Goal: Task Accomplishment & Management: Manage account settings

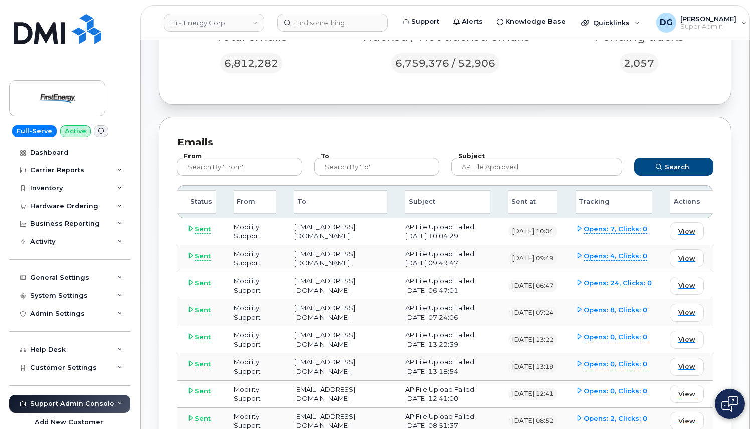
scroll to position [250, 0]
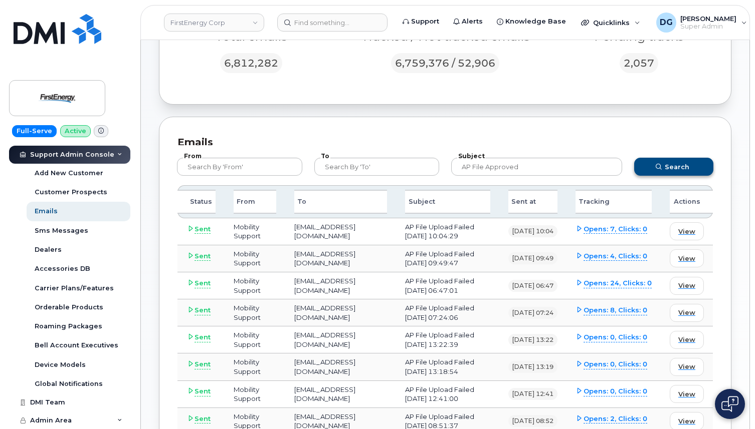
type input "AP File Approved"
click at [671, 171] on button "Search" at bounding box center [673, 167] width 79 height 18
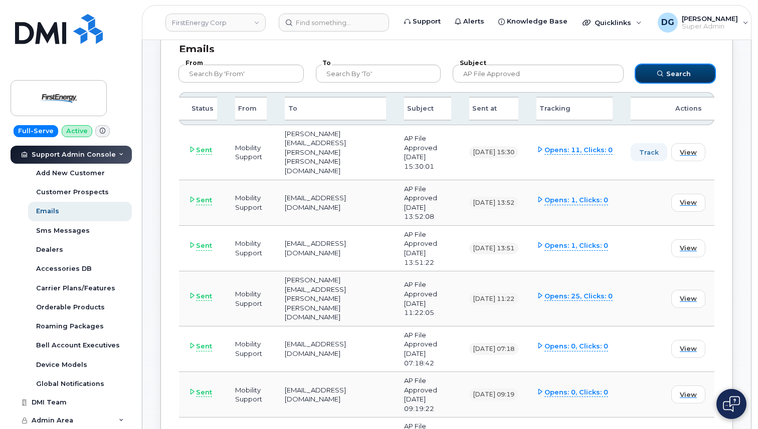
scroll to position [204, 0]
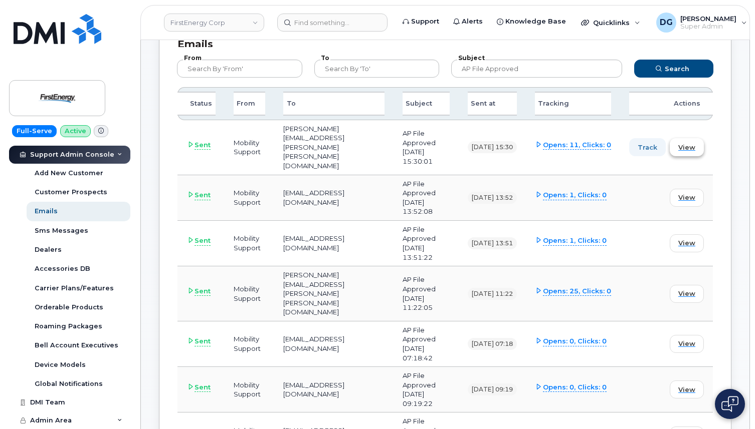
click at [691, 145] on span "View" at bounding box center [686, 148] width 17 height 10
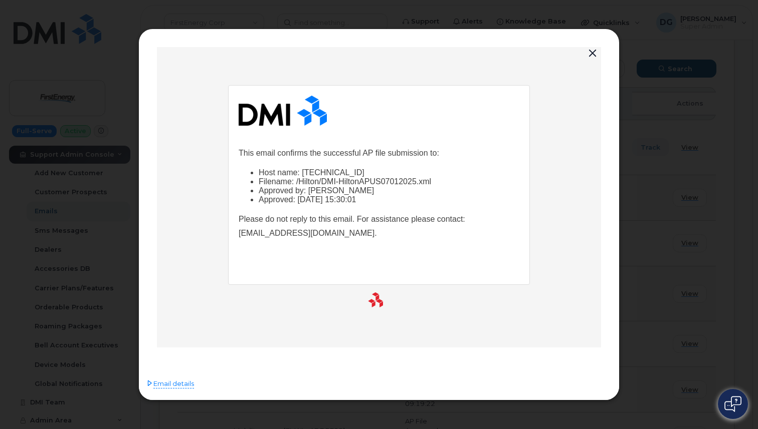
scroll to position [0, 0]
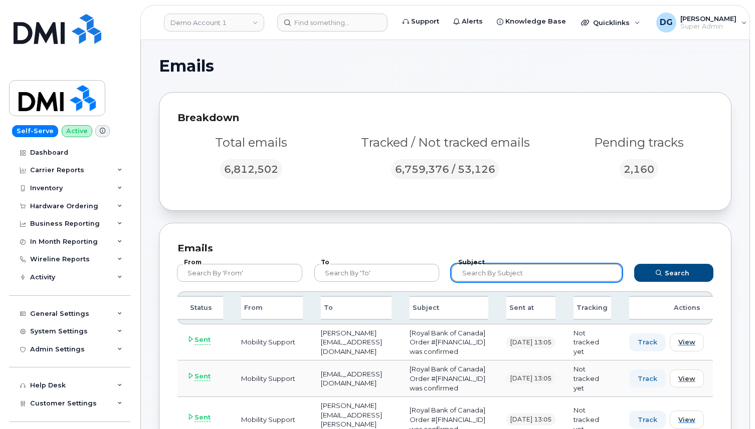
click at [526, 274] on input "text" at bounding box center [536, 273] width 171 height 18
paste input "AP File Upload Failed"
type input "AP File Upload Failed"
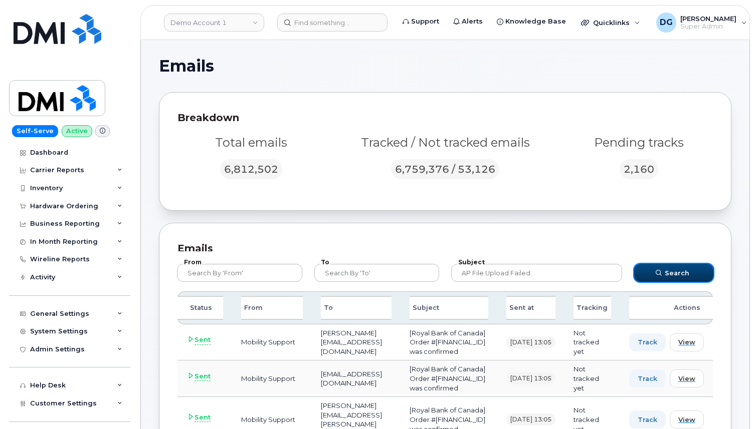
click at [679, 272] on span "Search" at bounding box center [677, 274] width 25 height 10
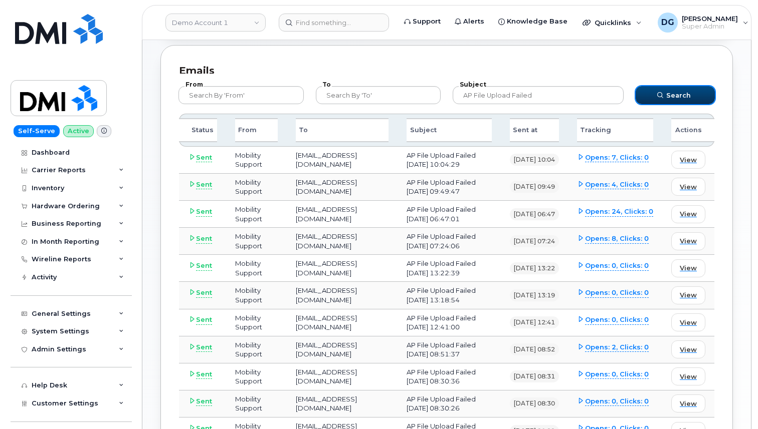
scroll to position [177, 0]
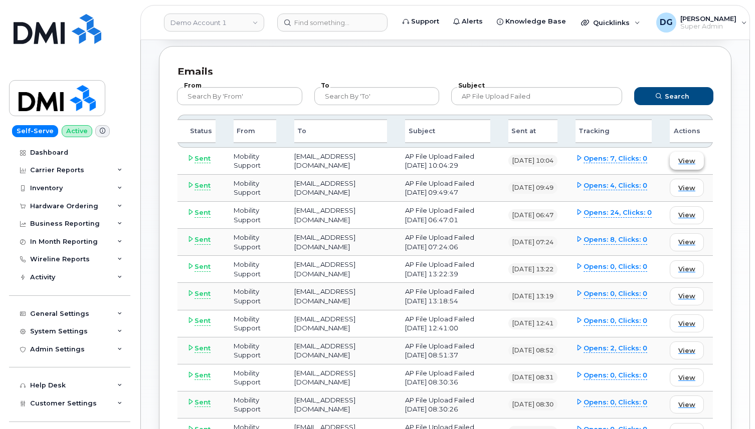
click at [682, 162] on span "View" at bounding box center [686, 161] width 17 height 10
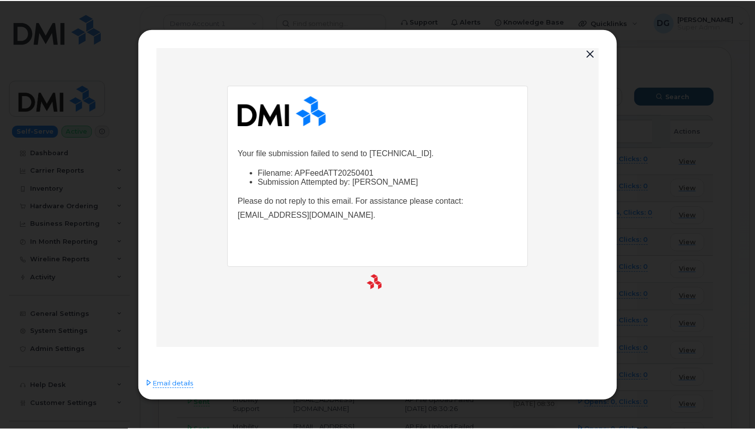
scroll to position [0, 0]
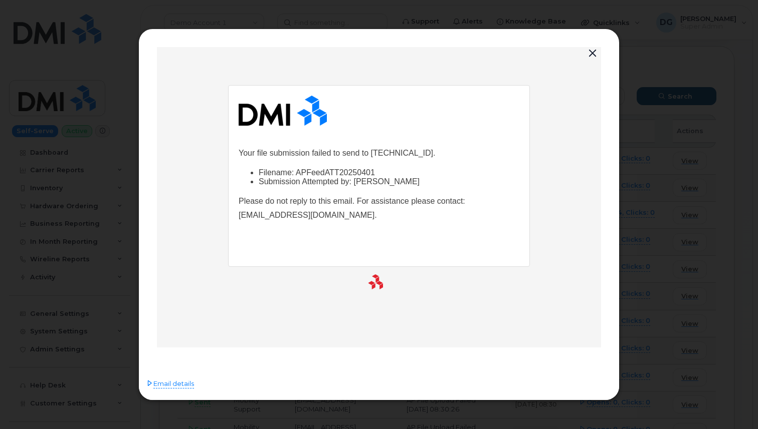
click at [164, 390] on div "Email details" at bounding box center [379, 387] width 480 height 28
click at [168, 386] on span "Email details" at bounding box center [173, 384] width 41 height 10
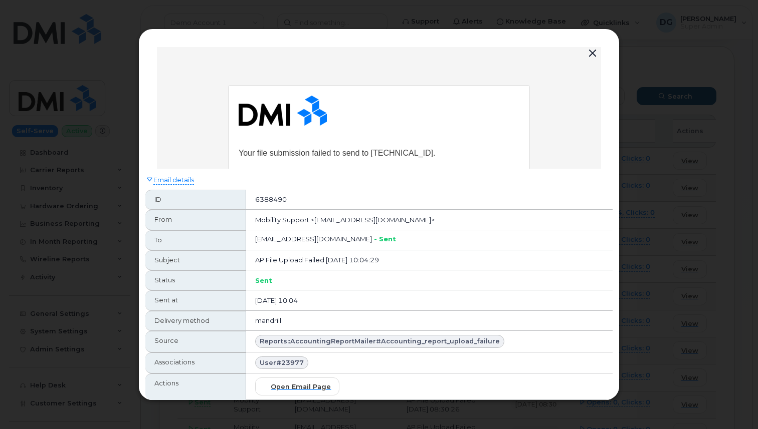
click at [594, 54] on button "button" at bounding box center [592, 54] width 15 height 14
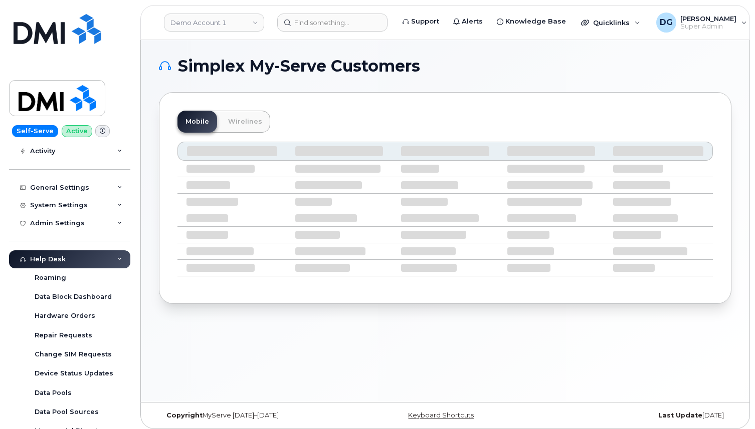
scroll to position [127, 0]
click at [78, 221] on div "Admin Settings" at bounding box center [57, 222] width 55 height 8
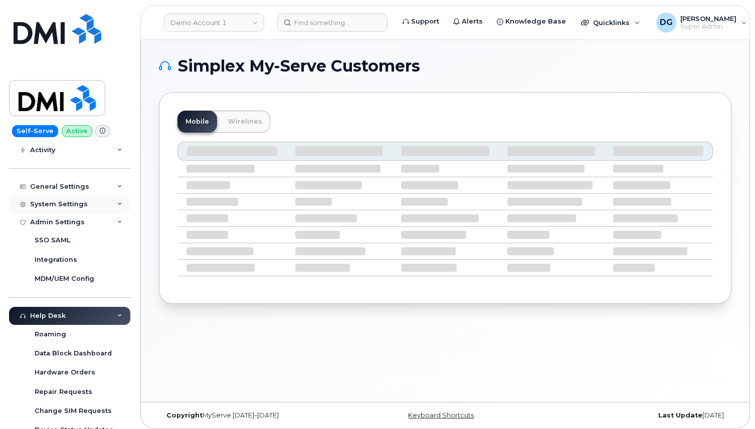
click at [78, 202] on div "System Settings" at bounding box center [59, 204] width 58 height 8
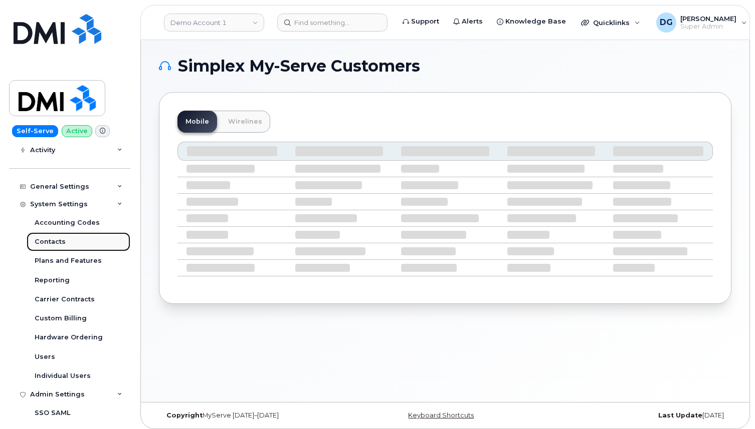
click at [65, 241] on link "Contacts" at bounding box center [79, 242] width 104 height 19
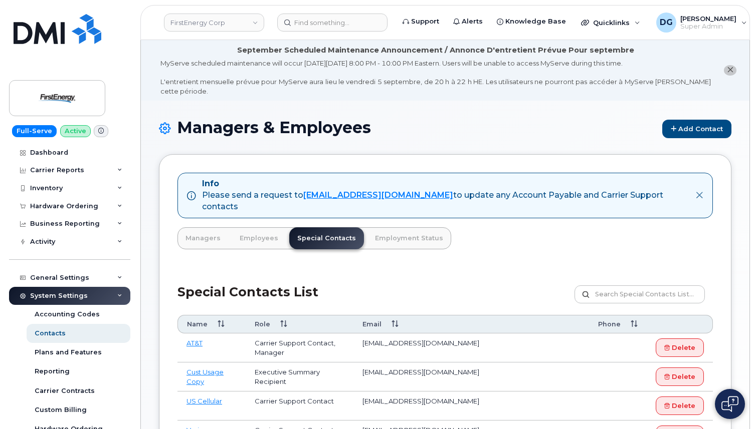
scroll to position [32, 0]
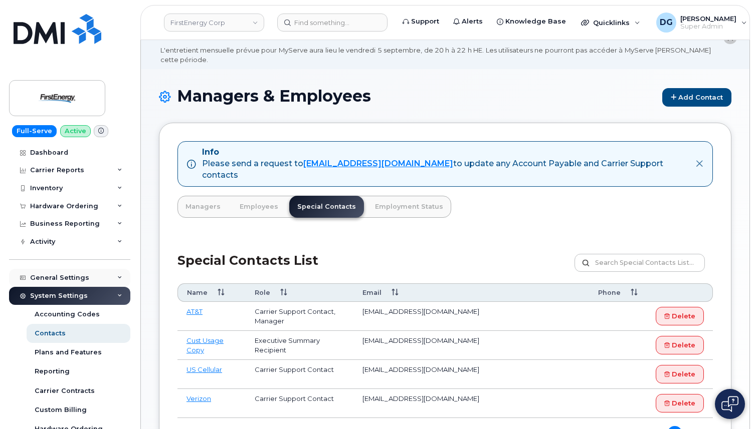
click at [90, 279] on div "General Settings" at bounding box center [69, 278] width 121 height 18
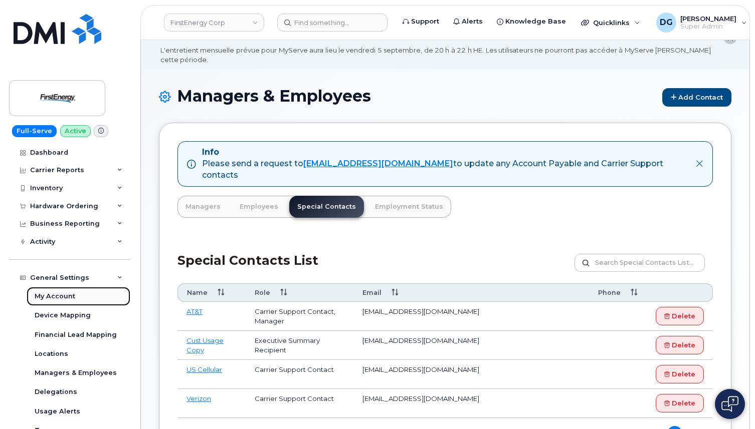
click at [77, 297] on link "My Account" at bounding box center [79, 296] width 104 height 19
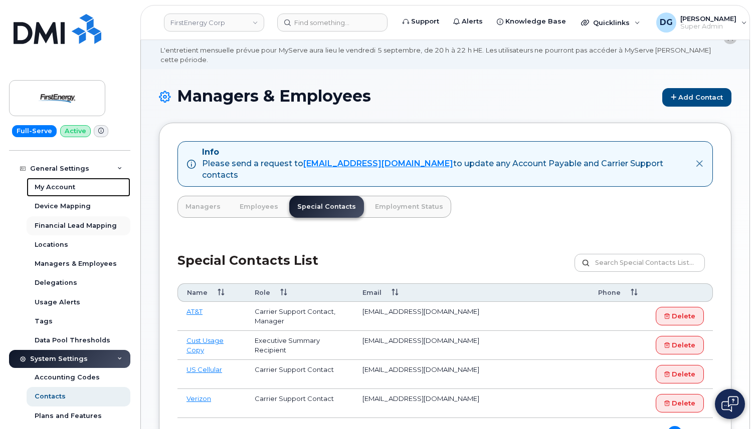
scroll to position [112, 0]
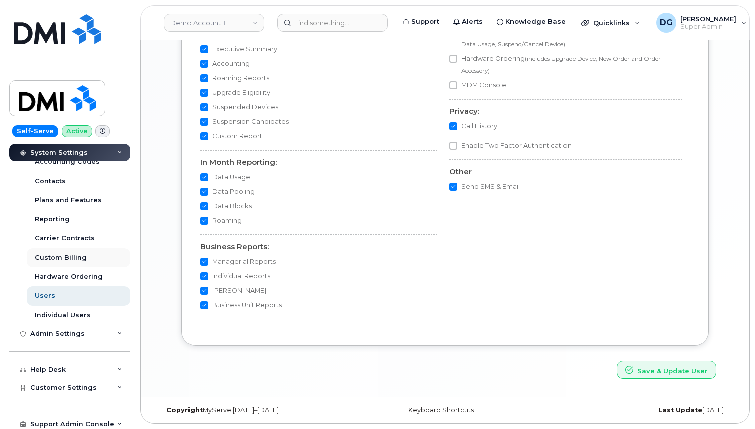
scroll to position [374, 0]
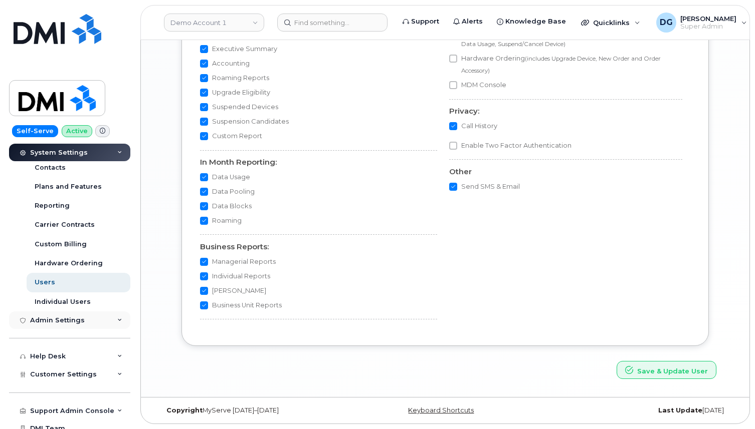
click at [100, 325] on div "Admin Settings" at bounding box center [69, 321] width 121 height 18
click at [99, 321] on div "Admin Settings" at bounding box center [69, 321] width 121 height 18
click at [92, 356] on div "Help Desk" at bounding box center [69, 357] width 121 height 18
click at [92, 373] on div "Customer Settings" at bounding box center [69, 375] width 121 height 18
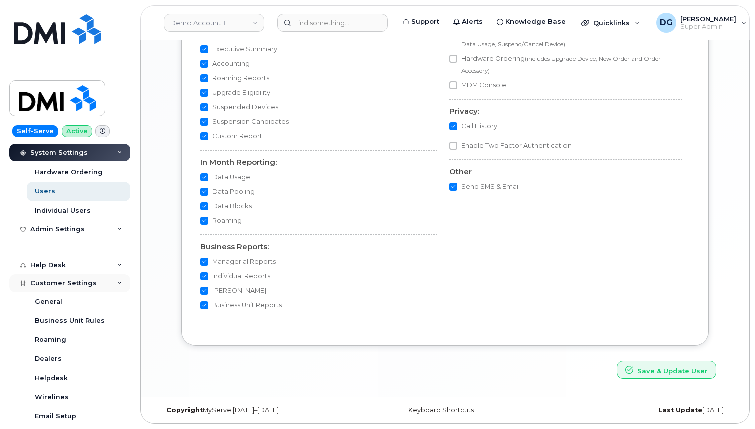
scroll to position [492, 0]
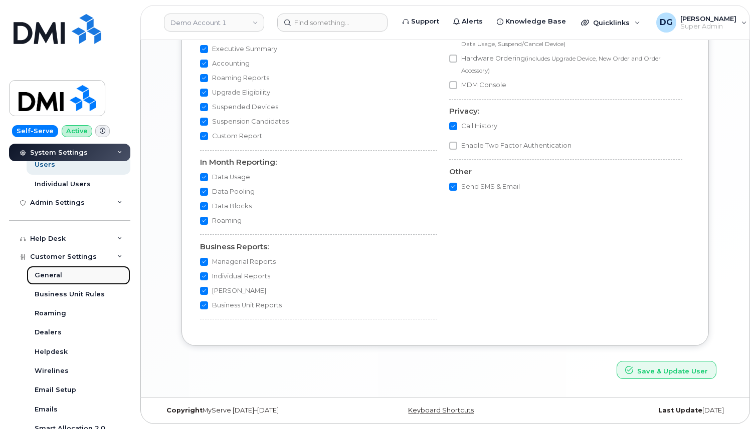
click at [69, 279] on link "General" at bounding box center [79, 275] width 104 height 19
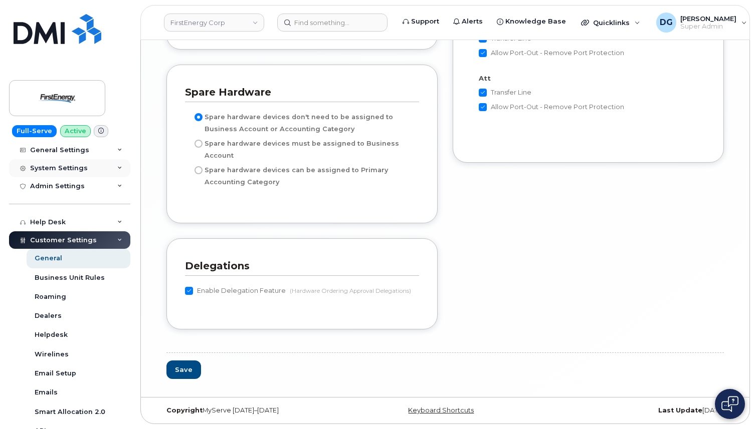
scroll to position [156, 0]
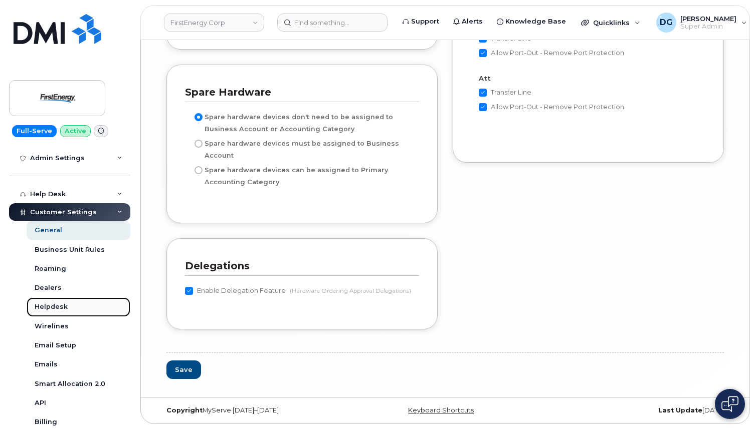
click at [70, 309] on link "Helpdesk" at bounding box center [79, 307] width 104 height 19
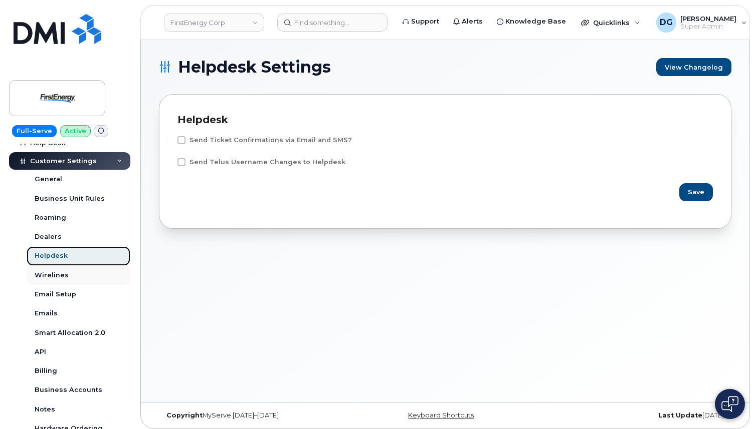
scroll to position [212, 0]
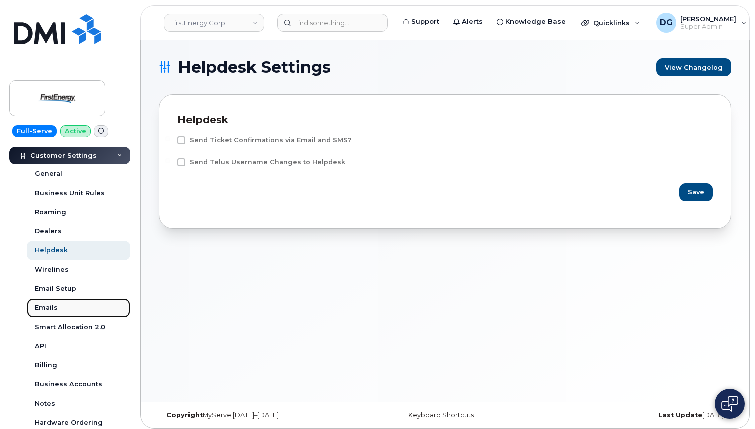
click at [64, 310] on link "Emails" at bounding box center [79, 308] width 104 height 19
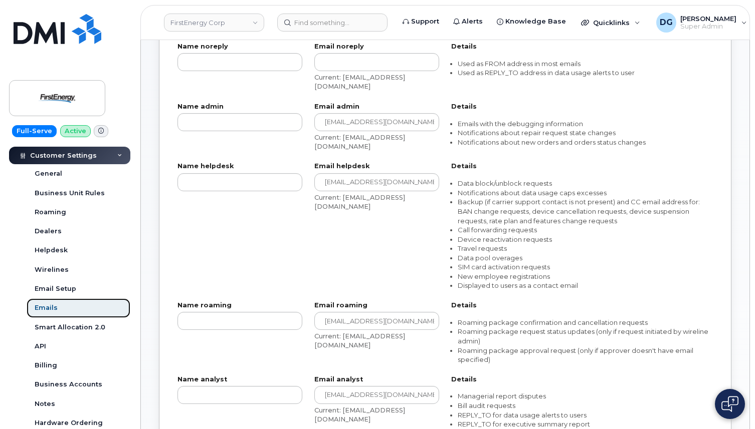
scroll to position [185, 0]
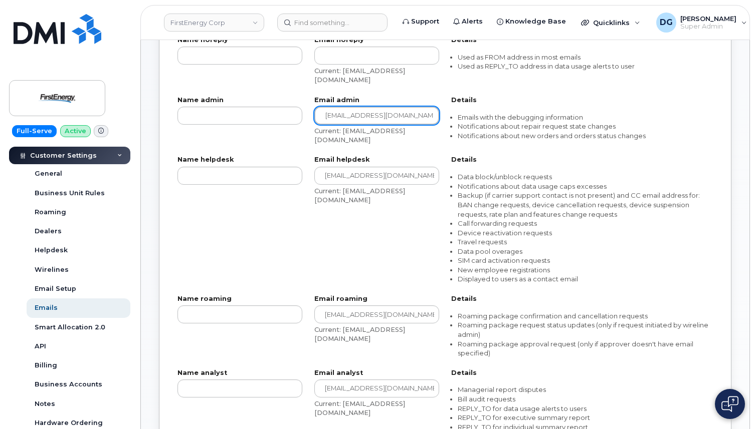
click at [363, 117] on input "[EMAIL_ADDRESS][DOMAIN_NAME]" at bounding box center [376, 116] width 125 height 18
paste input "helpdesk@simplexmobility"
type input "[EMAIL_ADDRESS][DOMAIN_NAME]"
click at [311, 140] on div "Email admin [EMAIL_ADDRESS][DOMAIN_NAME] Current: [EMAIL_ADDRESS][DOMAIN_NAME]" at bounding box center [376, 121] width 137 height 60
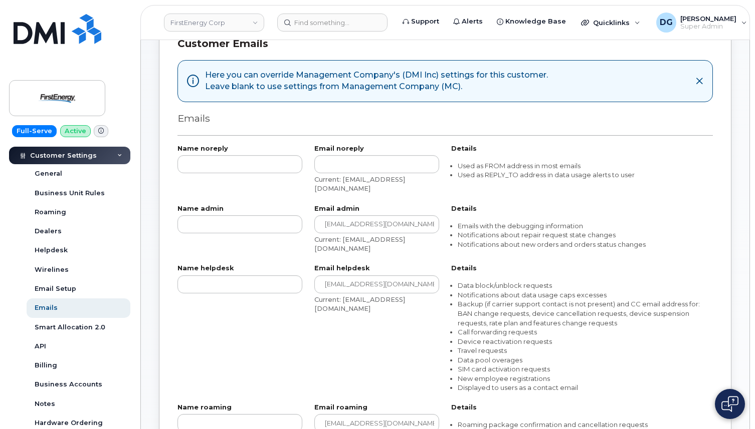
scroll to position [59, 0]
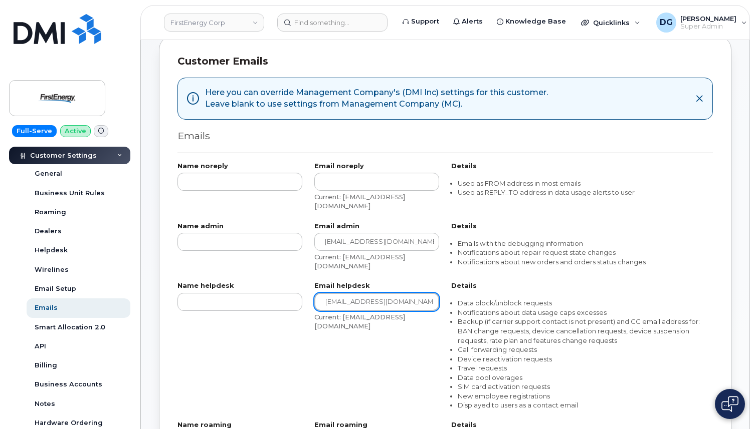
click at [357, 300] on input "[EMAIL_ADDRESS][DOMAIN_NAME]" at bounding box center [376, 302] width 125 height 18
paste input "helpdesk@simplexmobility"
type input "[EMAIL_ADDRESS][DOMAIN_NAME]"
click at [309, 307] on div "Email helpdesk [EMAIL_ADDRESS][DOMAIN_NAME] Current: [EMAIL_ADDRESS][DOMAIN_NAM…" at bounding box center [376, 346] width 137 height 139
